Goal: Transaction & Acquisition: Purchase product/service

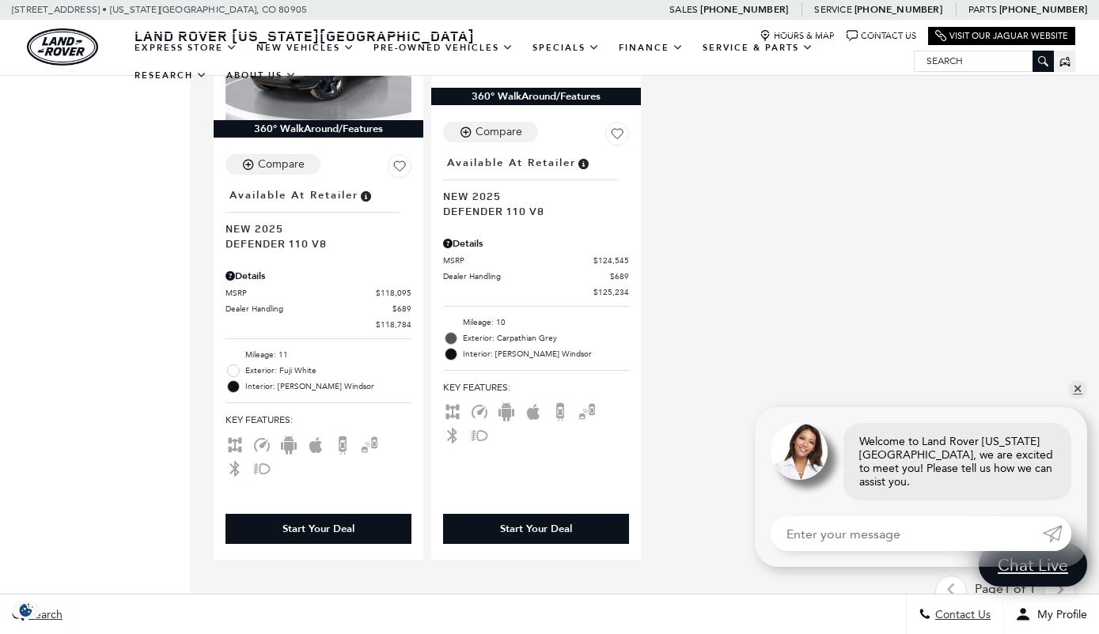
scroll to position [1668, 0]
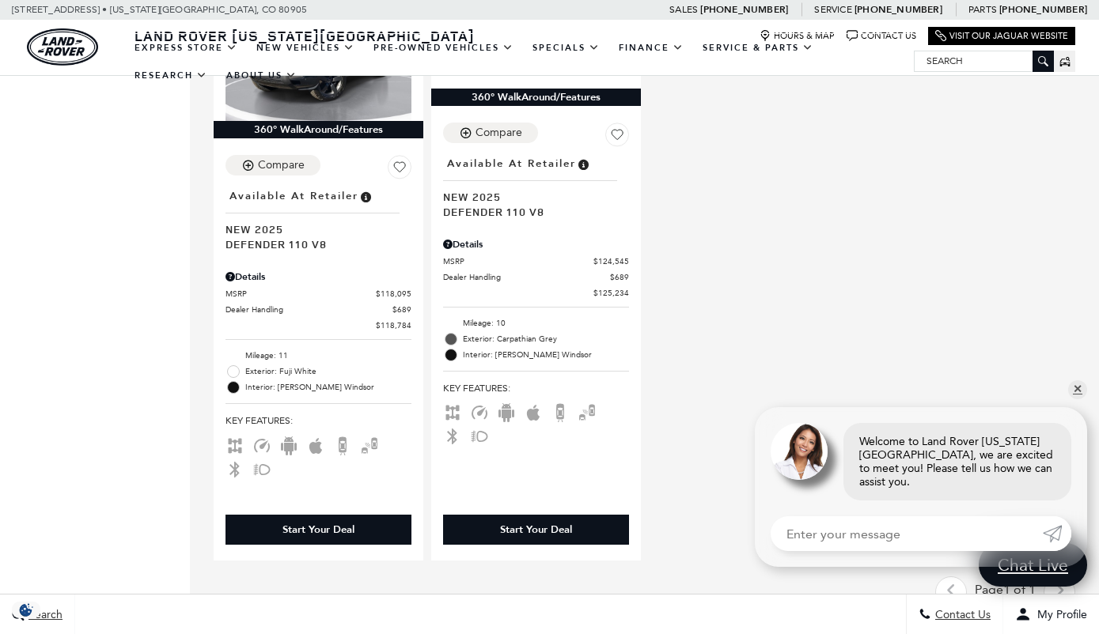
click at [514, 204] on span "Defender 110 V8" at bounding box center [530, 211] width 174 height 15
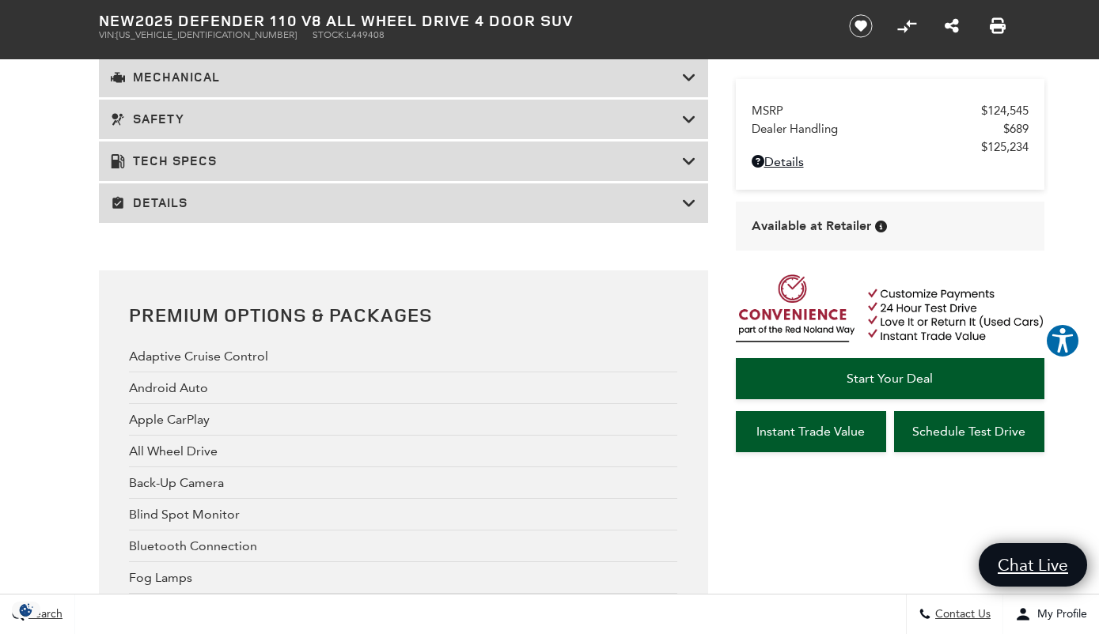
scroll to position [2948, 0]
click at [158, 221] on div "Details" at bounding box center [403, 202] width 609 height 40
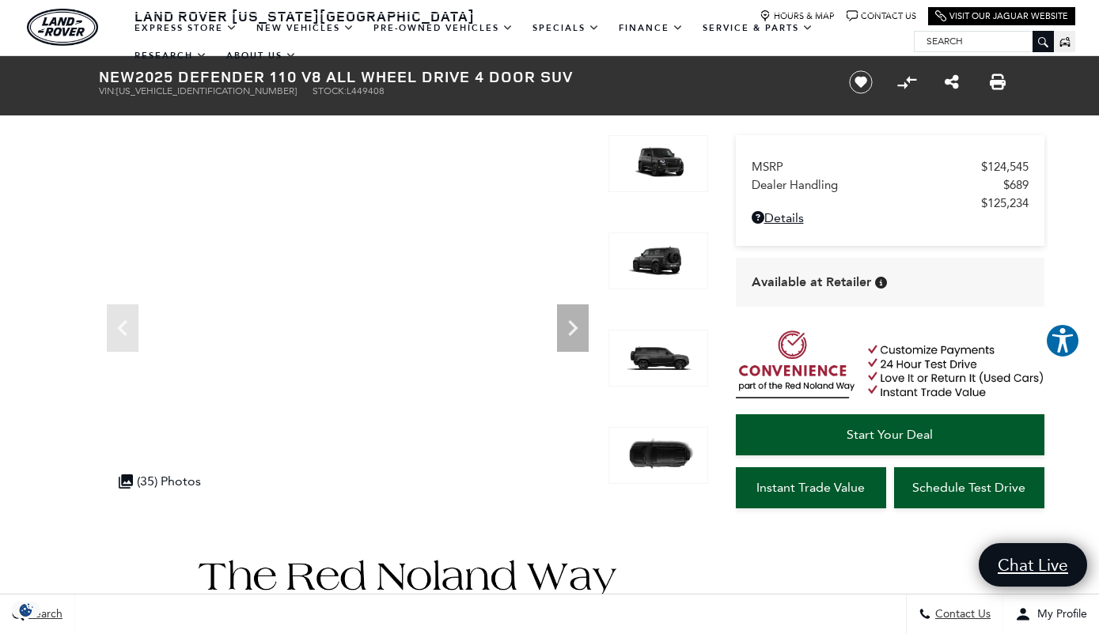
scroll to position [0, 0]
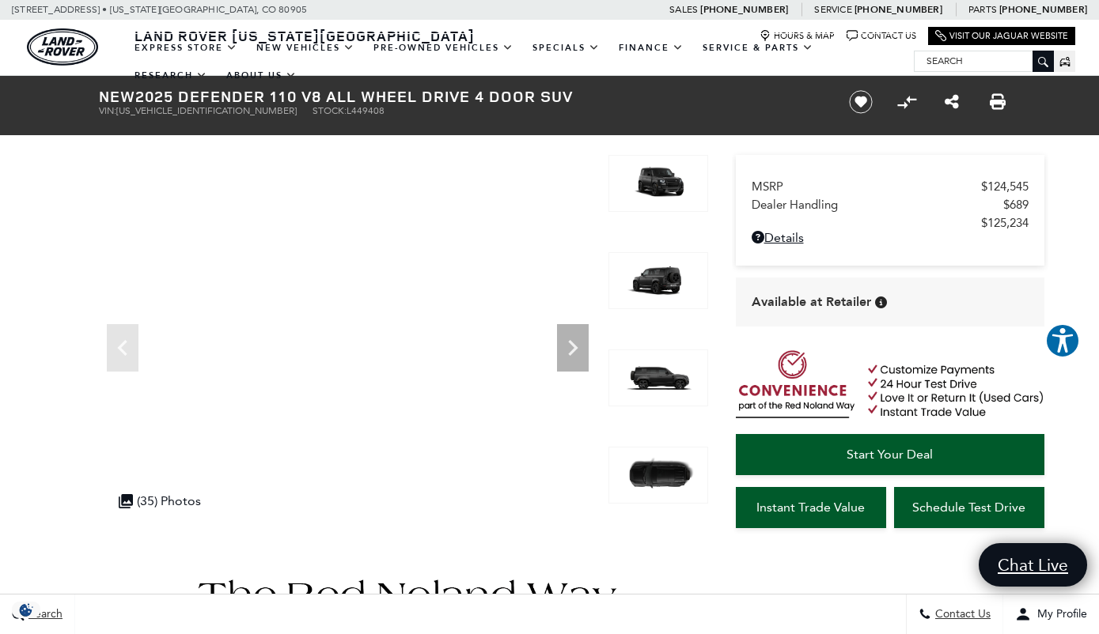
click at [0, 0] on link "New Finance Offers" at bounding box center [0, 0] width 0 height 0
